Goal: Task Accomplishment & Management: Manage account settings

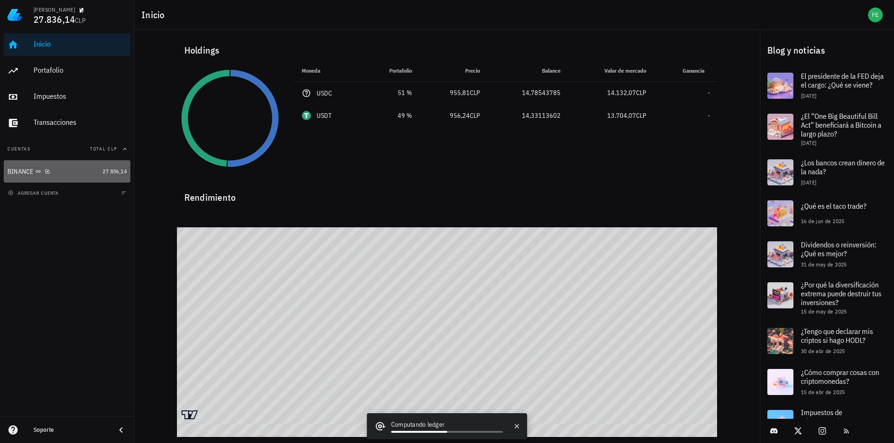
click at [75, 169] on div "BINANCE" at bounding box center [52, 171] width 91 height 9
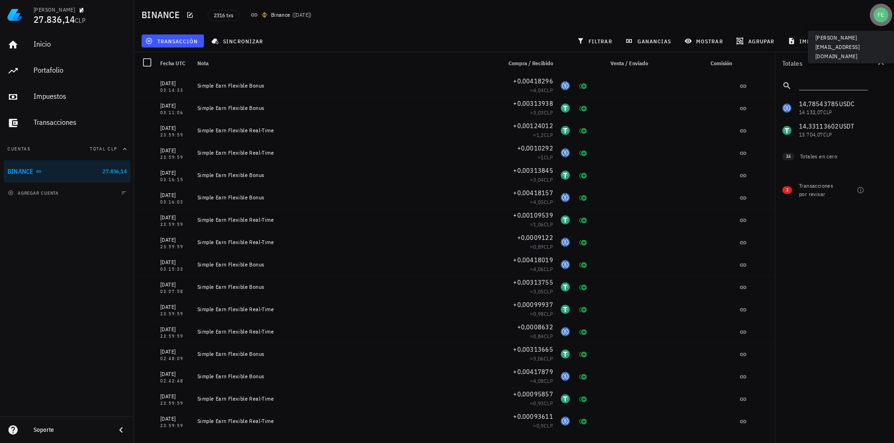
click at [884, 14] on div "avatar" at bounding box center [881, 14] width 15 height 15
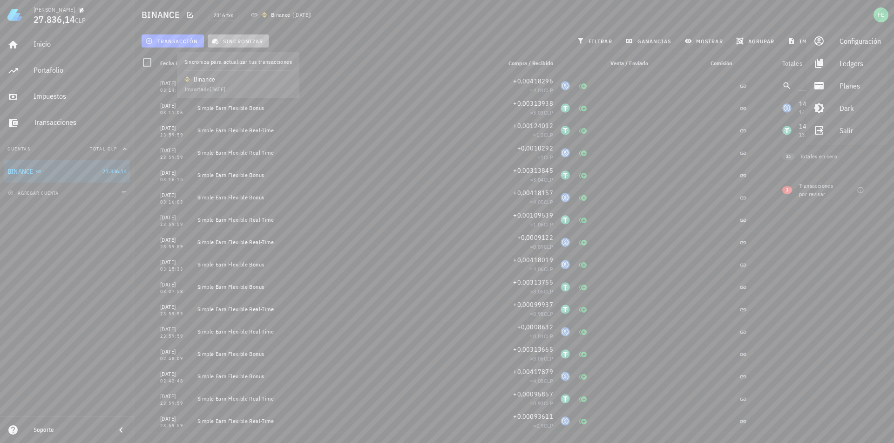
click at [249, 36] on button "sincronizar" at bounding box center [238, 40] width 61 height 13
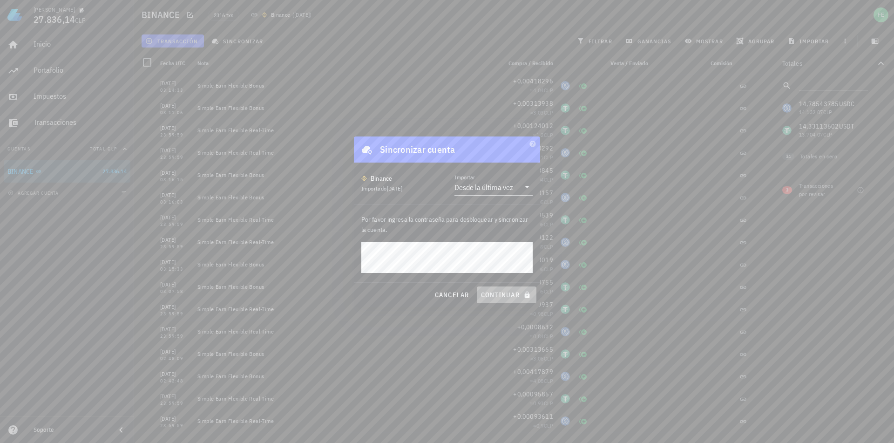
click at [495, 295] on span "continuar" at bounding box center [507, 295] width 52 height 8
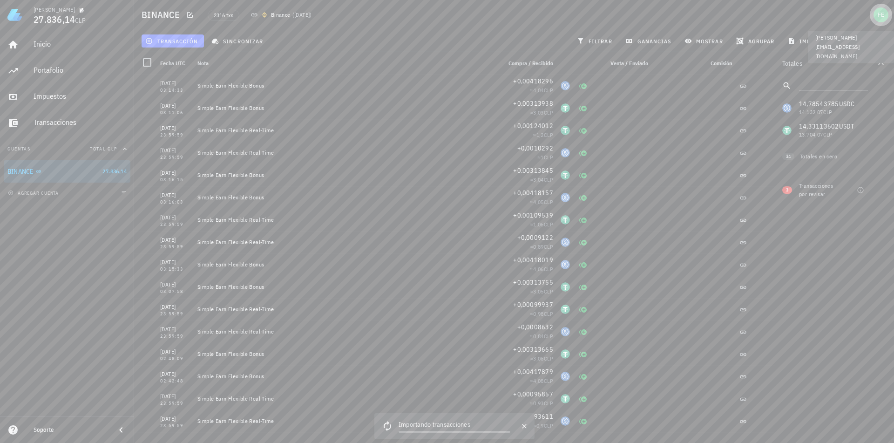
click at [880, 21] on div "avatar" at bounding box center [881, 14] width 15 height 15
click at [833, 253] on div "Totales 14,78543785 USDC 14.132,07 CLP 14,33113602 USDT 13.704,07 CLP 0 AI 0 CL…" at bounding box center [834, 247] width 119 height 391
click at [885, 196] on div at bounding box center [881, 190] width 16 height 16
checkbox input "true"
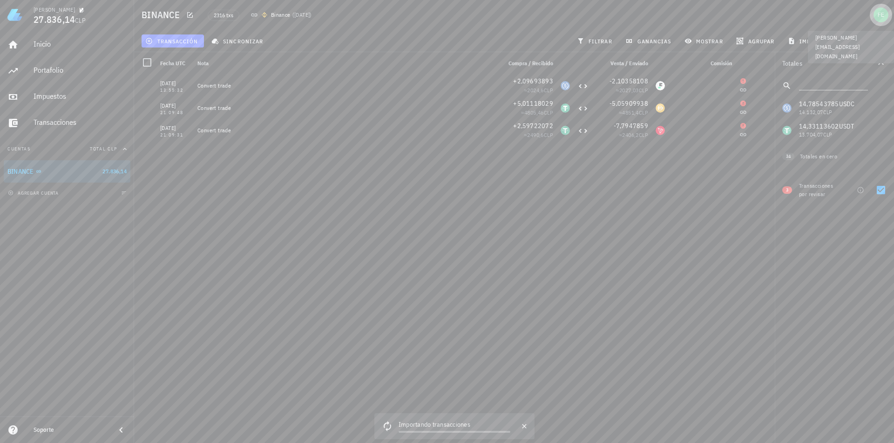
click at [882, 15] on div "avatar" at bounding box center [881, 14] width 15 height 15
click at [859, 86] on div "Planes" at bounding box center [860, 85] width 41 height 19
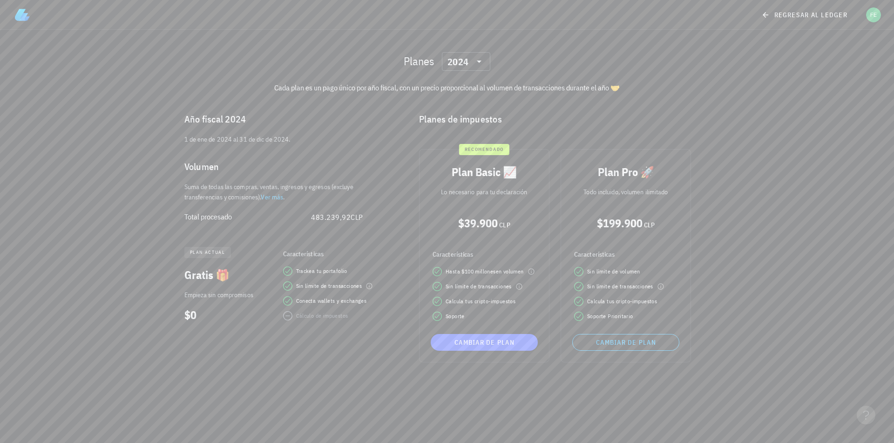
drag, startPoint x: 179, startPoint y: 214, endPoint x: 198, endPoint y: 214, distance: 18.6
click at [198, 214] on div "Total procesado 483.239,92 CLP" at bounding box center [274, 217] width 194 height 22
click at [308, 221] on div "Total procesado" at bounding box center [247, 216] width 127 height 9
click at [476, 58] on icon at bounding box center [479, 61] width 11 height 11
click at [462, 85] on div "2025" at bounding box center [467, 85] width 34 height 7
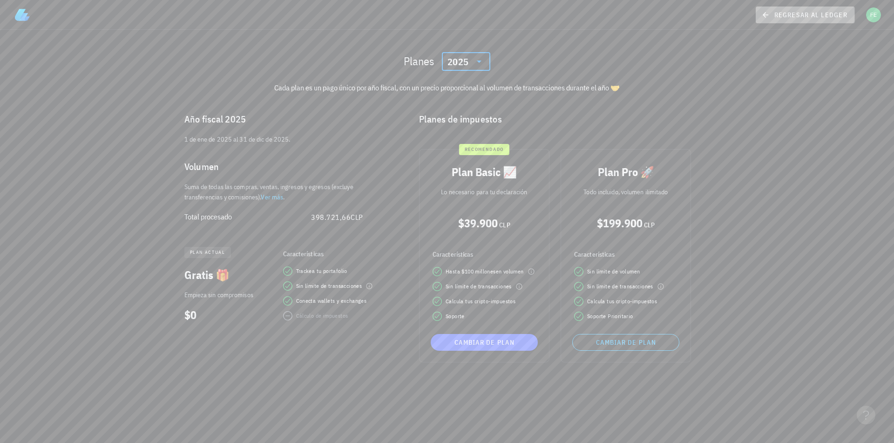
click at [764, 20] on icon at bounding box center [766, 14] width 8 height 11
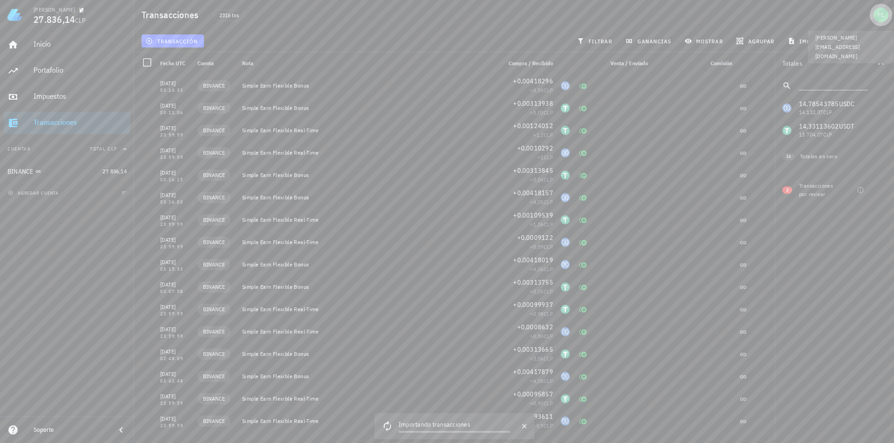
click at [877, 18] on div "avatar" at bounding box center [881, 14] width 15 height 15
click at [849, 134] on div "Salir" at bounding box center [860, 130] width 41 height 19
